Goal: Task Accomplishment & Management: Use online tool/utility

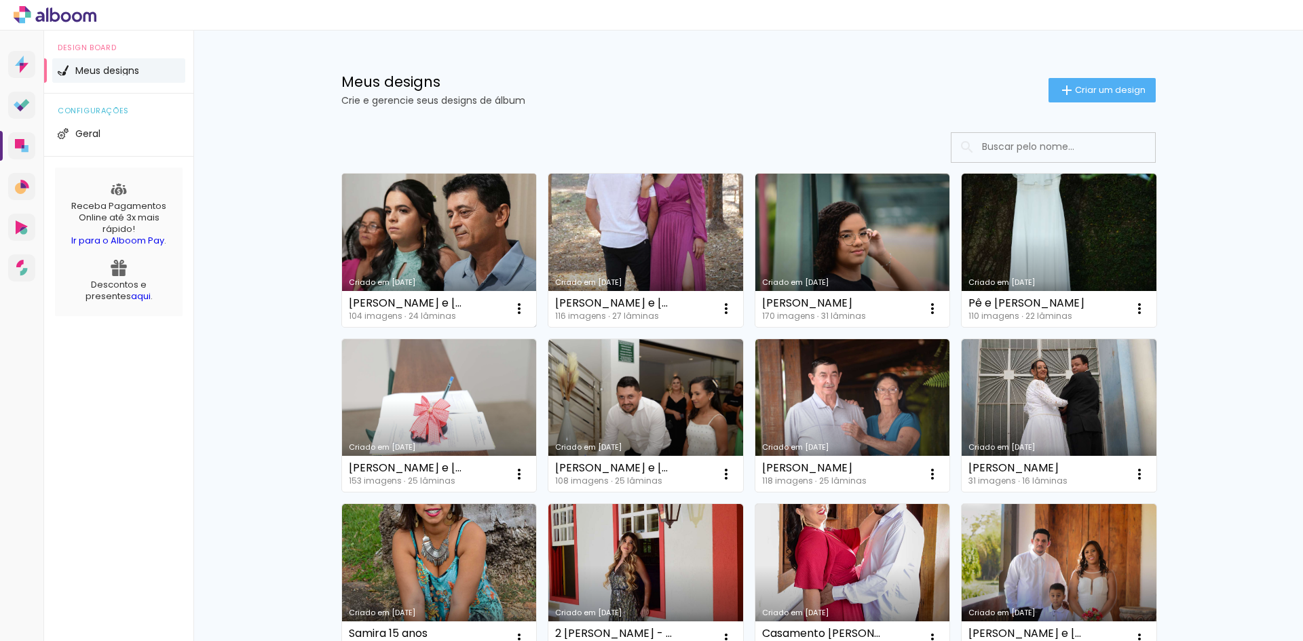
click at [423, 252] on link "Criado em [DATE]" at bounding box center [439, 250] width 195 height 153
